Goal: Task Accomplishment & Management: Manage account settings

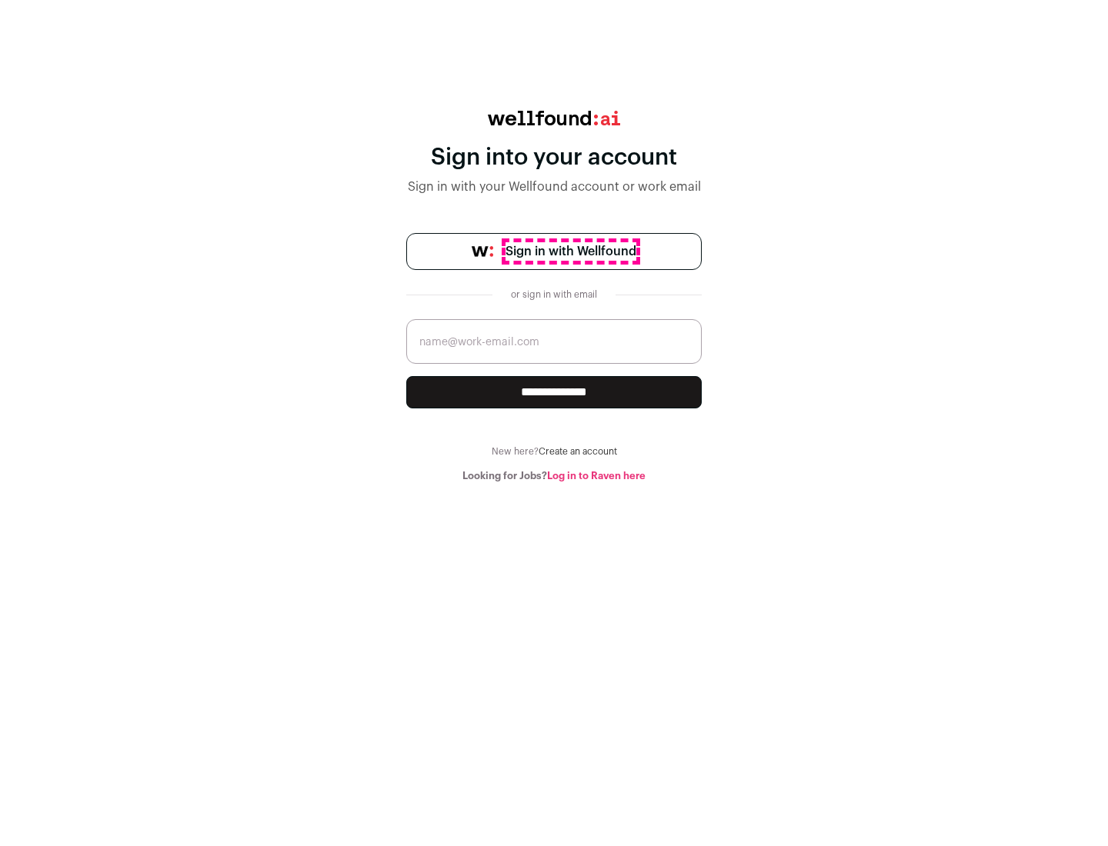
click at [570, 252] on span "Sign in with Wellfound" at bounding box center [570, 251] width 131 height 18
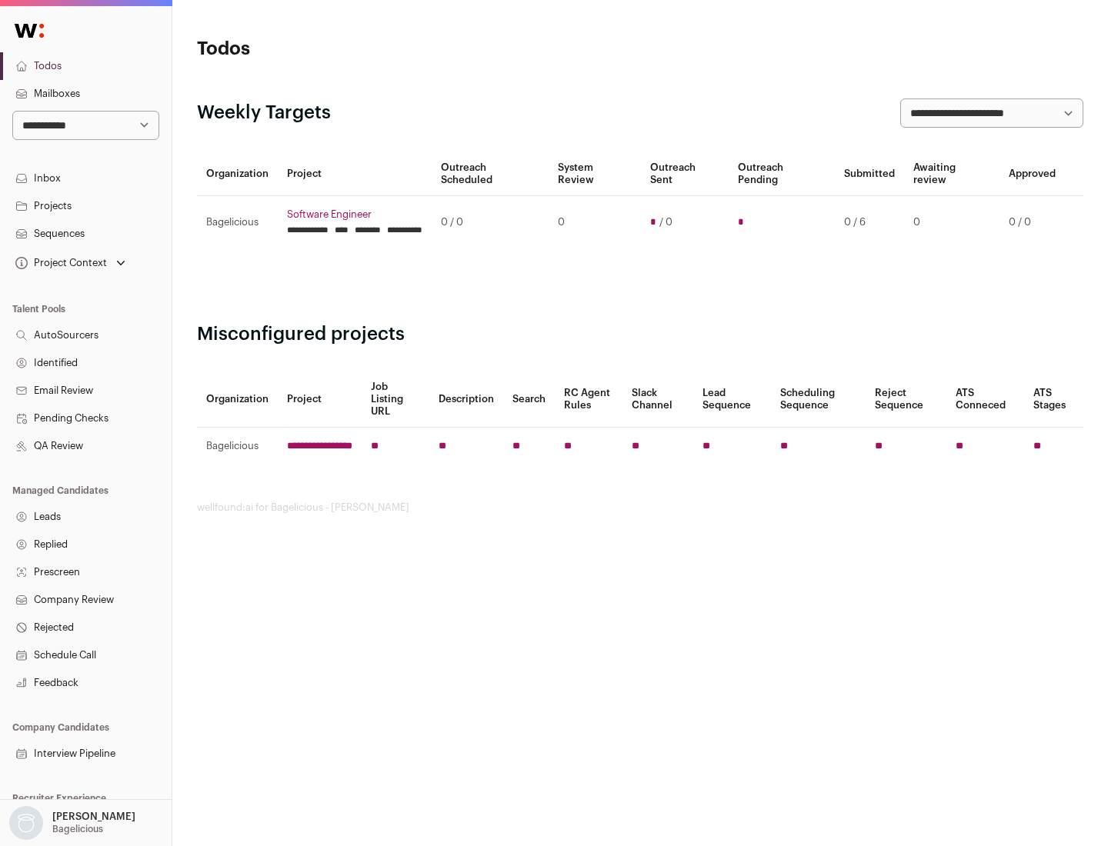
click at [85, 205] on link "Projects" at bounding box center [86, 206] width 172 height 28
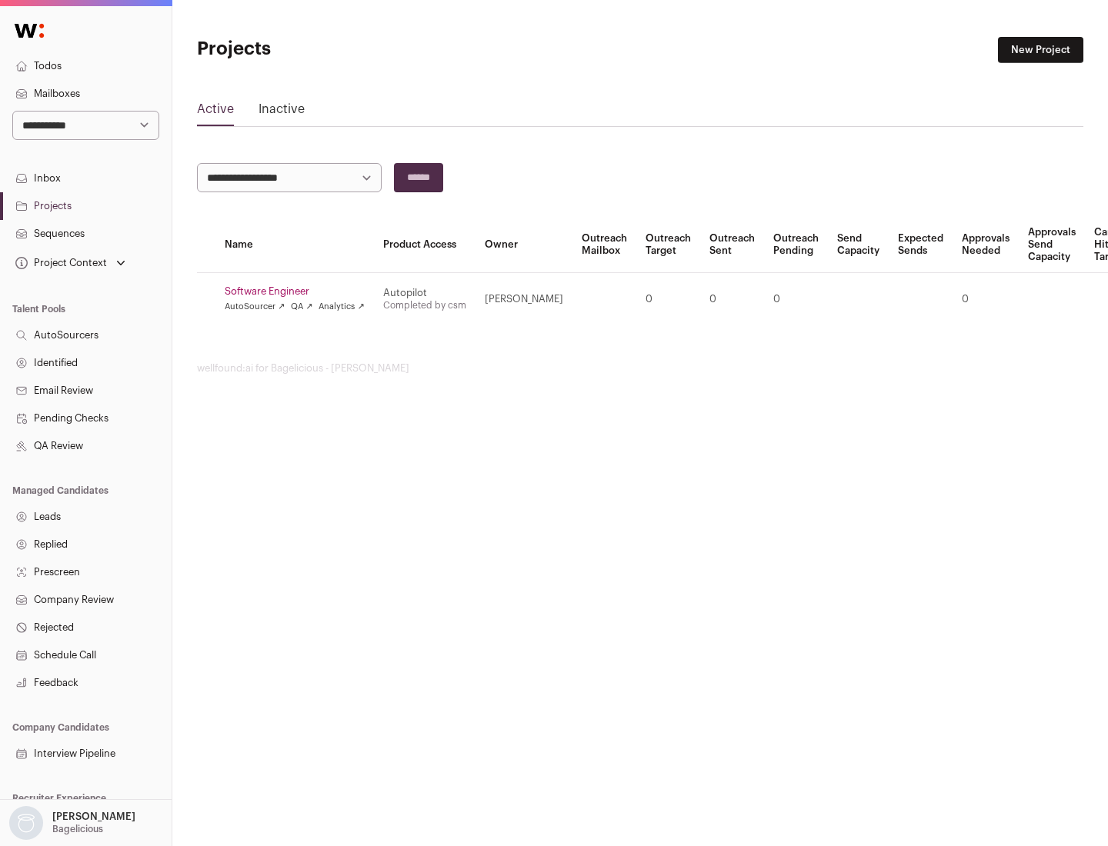
click at [299, 292] on link "Software Engineer" at bounding box center [295, 291] width 140 height 12
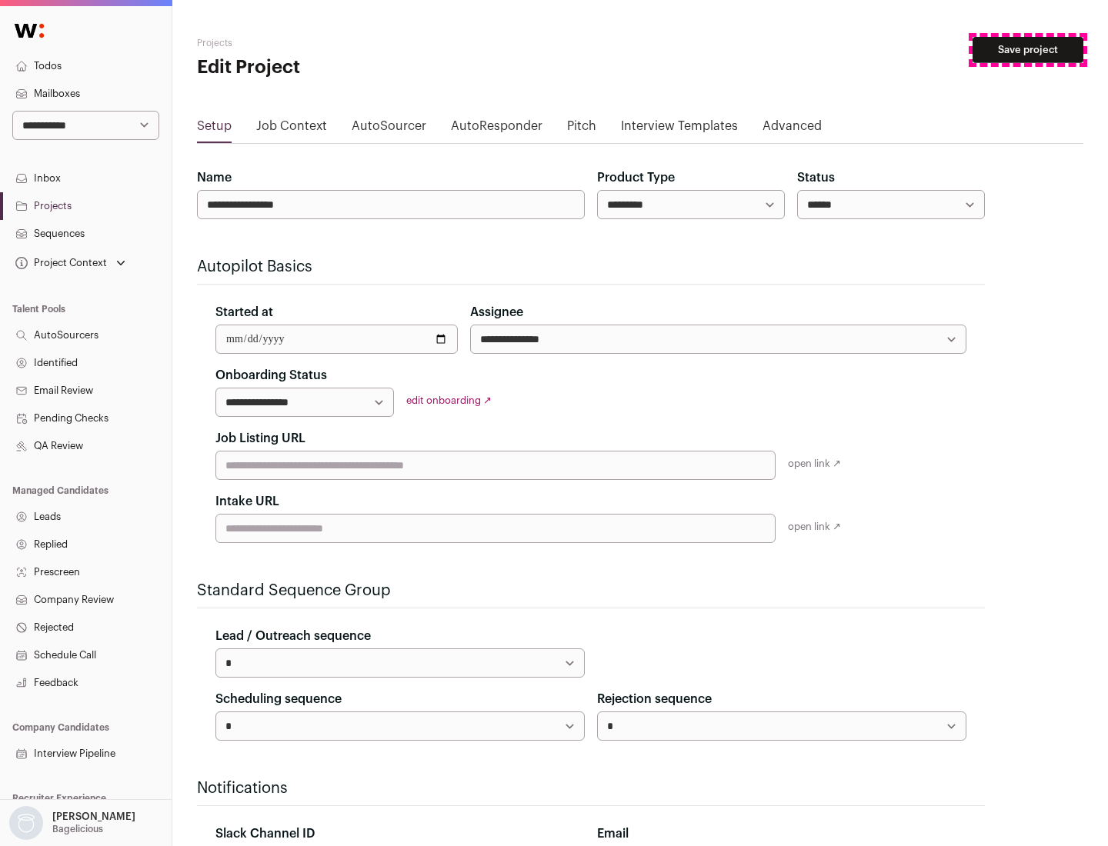
click at [1028, 50] on button "Save project" at bounding box center [1027, 50] width 111 height 26
